Goal: Information Seeking & Learning: Learn about a topic

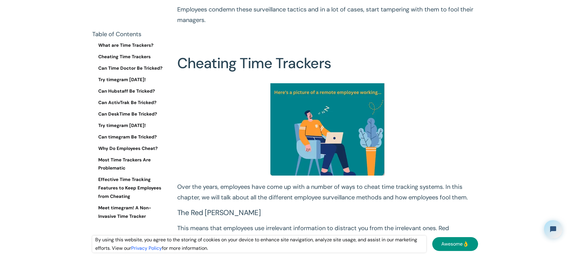
scroll to position [480, 0]
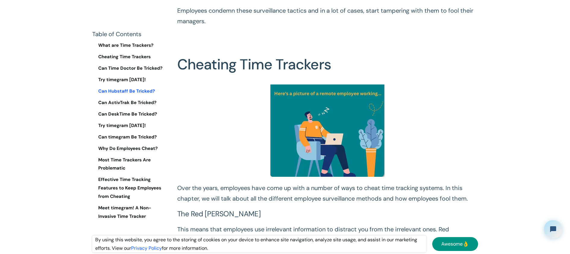
click at [151, 90] on link "Can Hubstaff Be Tricked?" at bounding box center [129, 91] width 75 height 8
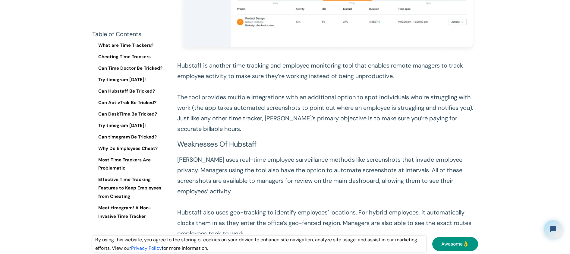
scroll to position [2766, 0]
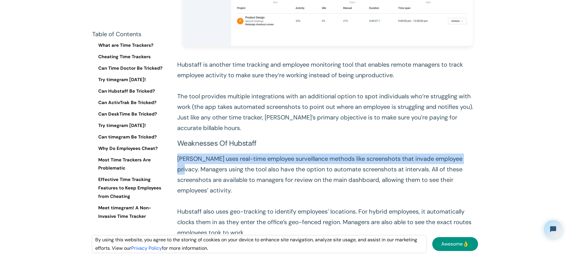
drag, startPoint x: 465, startPoint y: 159, endPoint x: 177, endPoint y: 163, distance: 287.8
click at [177, 163] on p "Hubstaff uses real-time employee surveillance methods like screenshots that inv…" at bounding box center [327, 243] width 301 height 179
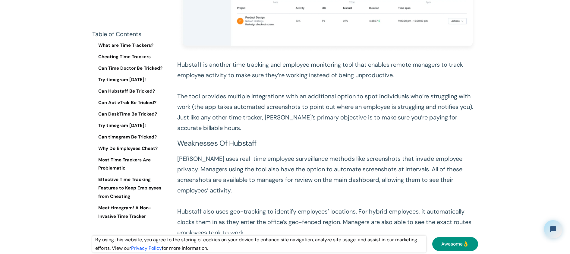
click at [312, 144] on h3 "Weaknesses of Hubstaff" at bounding box center [327, 143] width 301 height 8
drag, startPoint x: 307, startPoint y: 162, endPoint x: 292, endPoint y: 160, distance: 14.5
click at [293, 160] on p "Hubstaff uses real-time employee surveillance methods like screenshots that inv…" at bounding box center [327, 243] width 301 height 179
click at [284, 159] on p "Hubstaff uses real-time employee surveillance methods like screenshots that inv…" at bounding box center [327, 243] width 301 height 179
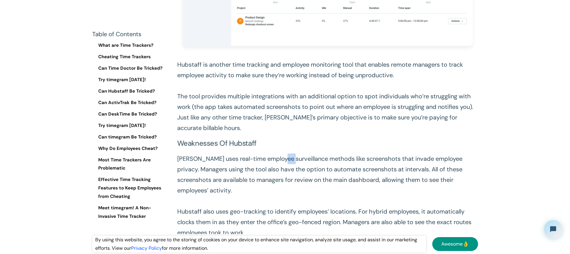
drag, startPoint x: 287, startPoint y: 160, endPoint x: 281, endPoint y: 160, distance: 6.3
click at [281, 160] on p "Hubstaff uses real-time employee surveillance methods like screenshots that inv…" at bounding box center [327, 243] width 301 height 179
drag, startPoint x: 255, startPoint y: 56, endPoint x: 246, endPoint y: 56, distance: 9.4
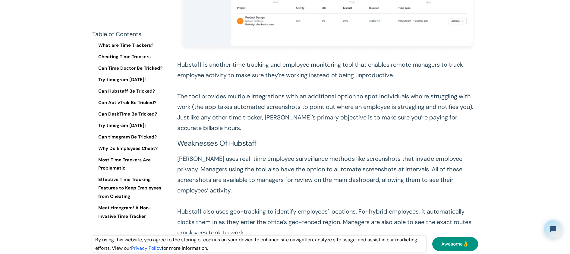
drag, startPoint x: 274, startPoint y: 88, endPoint x: 244, endPoint y: 87, distance: 29.9
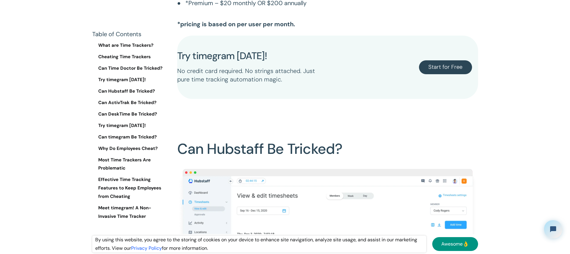
scroll to position [2435, 0]
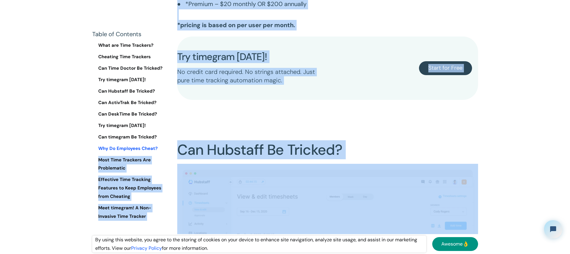
drag, startPoint x: 469, startPoint y: 149, endPoint x: 164, endPoint y: 149, distance: 305.6
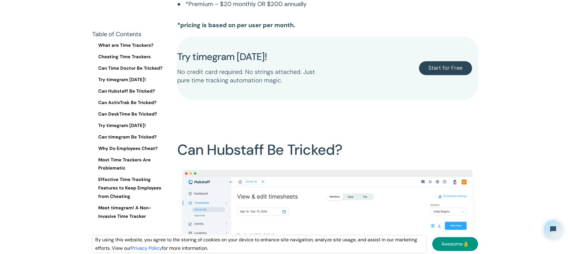
drag, startPoint x: 178, startPoint y: 148, endPoint x: 516, endPoint y: 148, distance: 337.6
click at [512, 152] on div at bounding box center [512, 152] width 0 height 0
drag, startPoint x: 294, startPoint y: 158, endPoint x: 239, endPoint y: 158, distance: 54.9
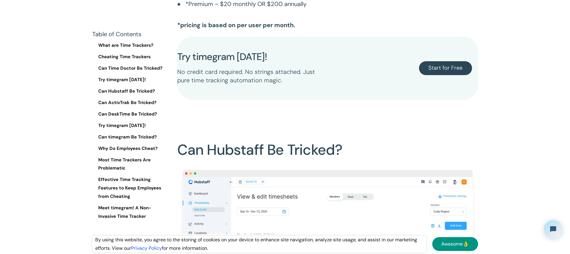
drag, startPoint x: 183, startPoint y: 158, endPoint x: 480, endPoint y: 167, distance: 297.3
click at [476, 173] on div at bounding box center [476, 173] width 0 height 0
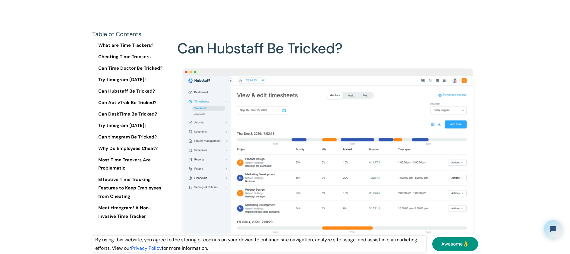
scroll to position [2540, 0]
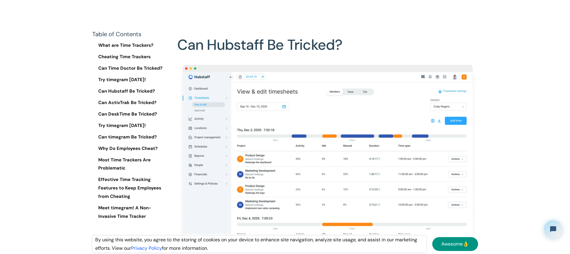
drag, startPoint x: 352, startPoint y: 103, endPoint x: 346, endPoint y: 95, distance: 10.2
click at [342, 83] on div at bounding box center [342, 83] width 0 height 0
drag, startPoint x: 265, startPoint y: 140, endPoint x: 179, endPoint y: 128, distance: 86.5
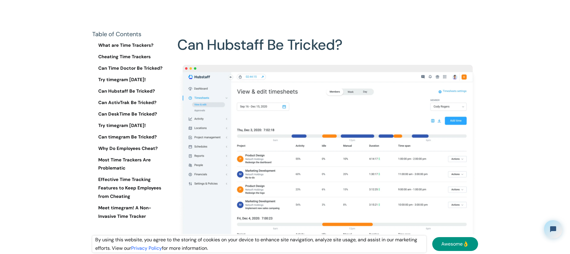
drag, startPoint x: 177, startPoint y: 127, endPoint x: 265, endPoint y: 138, distance: 88.5
click at [261, 142] on div at bounding box center [261, 142] width 0 height 0
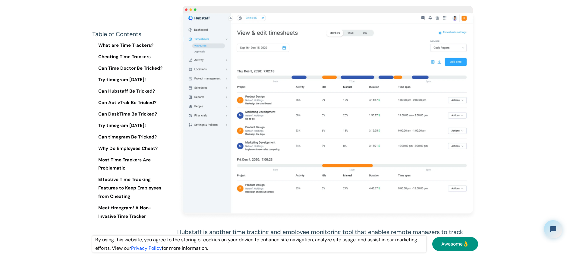
scroll to position [2601, 0]
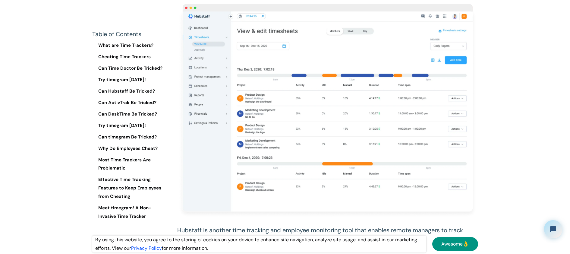
click at [338, 113] on div at bounding box center [338, 113] width 0 height 0
drag, startPoint x: 182, startPoint y: 108, endPoint x: 380, endPoint y: 117, distance: 198.1
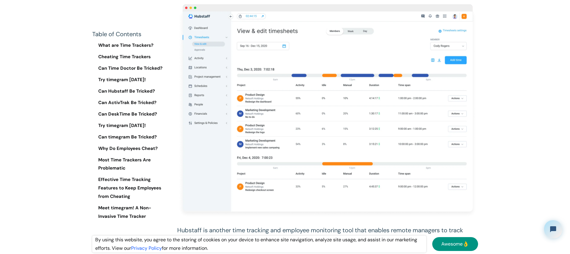
click at [376, 124] on div at bounding box center [376, 124] width 0 height 0
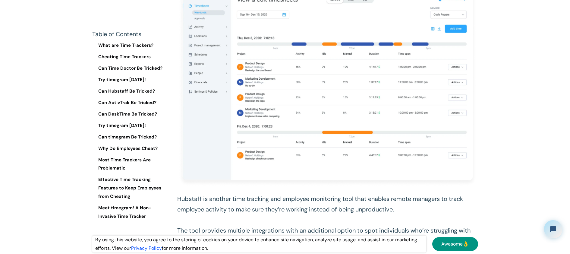
scroll to position [2634, 0]
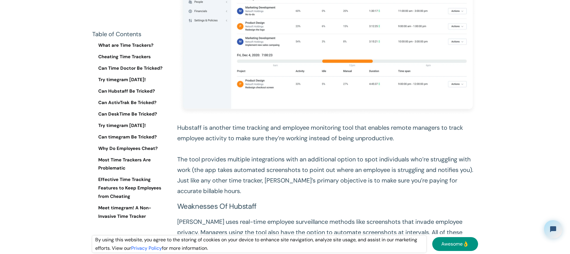
scroll to position [2703, 0]
drag, startPoint x: 386, startPoint y: 136, endPoint x: 184, endPoint y: 133, distance: 202.4
click at [180, 135] on div at bounding box center [180, 135] width 0 height 0
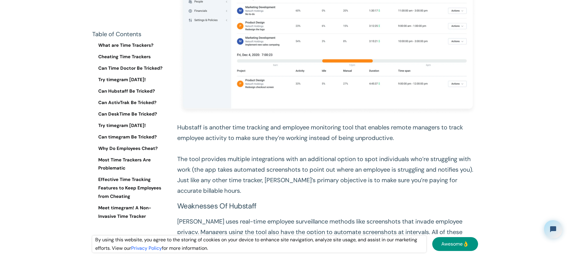
drag, startPoint x: 427, startPoint y: 121, endPoint x: 186, endPoint y: 120, distance: 240.4
click at [182, 108] on div at bounding box center [182, 108] width 0 height 0
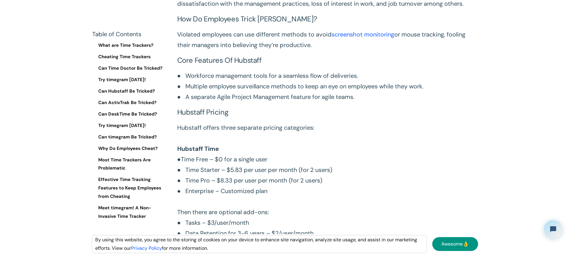
scroll to position [3090, 0]
click at [139, 90] on link "Can Hubstaff Be Tricked?" at bounding box center [129, 91] width 75 height 8
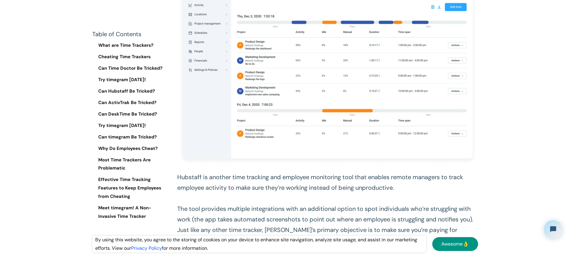
scroll to position [2654, 0]
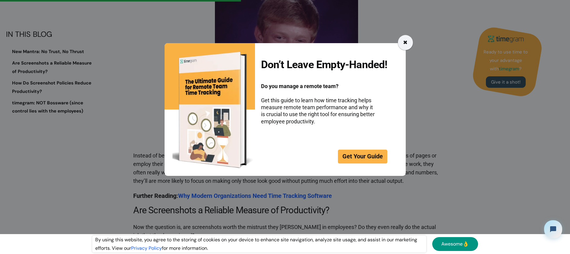
scroll to position [775, 0]
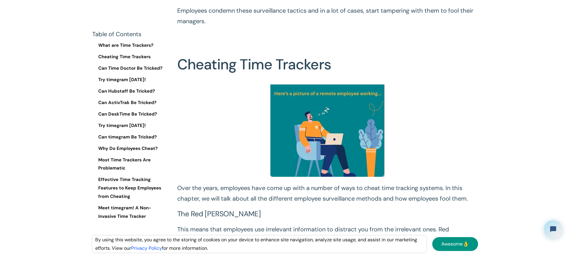
scroll to position [2654, 0]
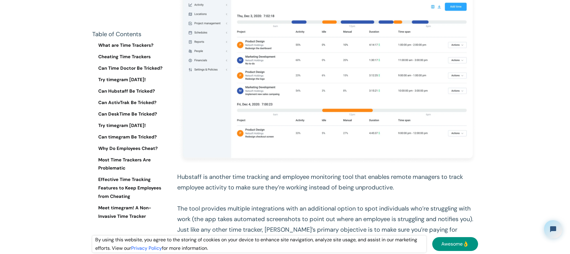
click at [236, 252] on h3 "Weaknesses of Hubstaff" at bounding box center [327, 256] width 301 height 8
copy h3 "Hubstaff"
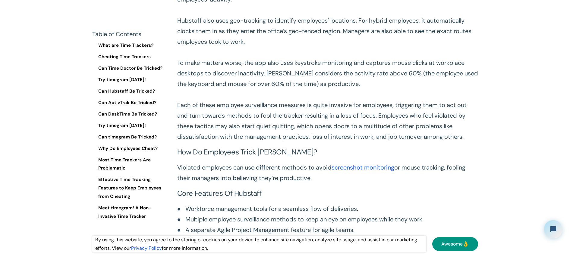
scroll to position [2208, 0]
